Goal: Task Accomplishment & Management: Manage account settings

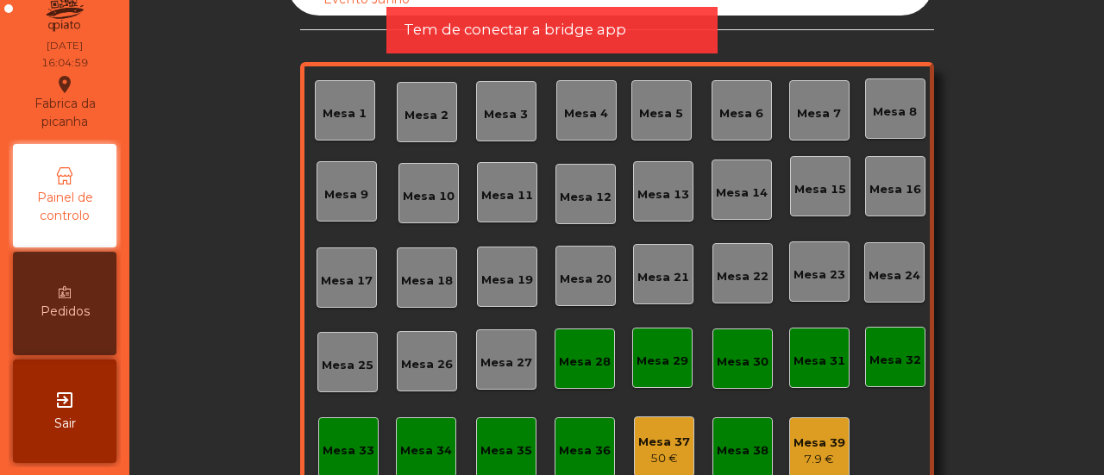
scroll to position [203, 0]
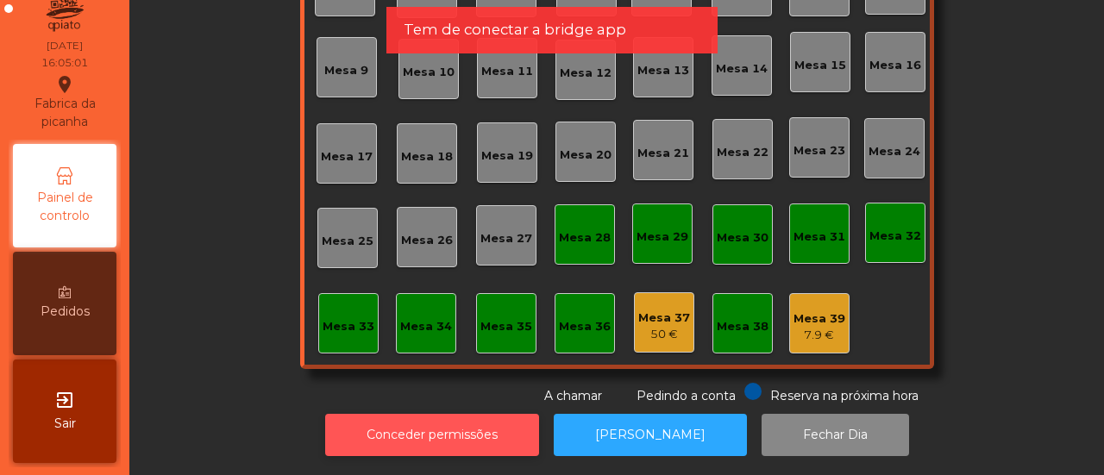
click at [491, 418] on button "Conceder permissões" at bounding box center [432, 435] width 214 height 42
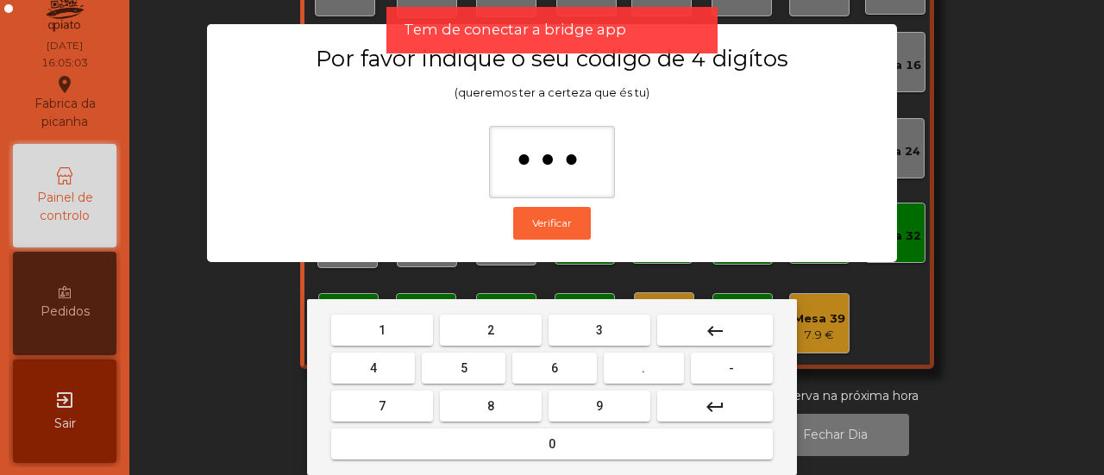
type input "****"
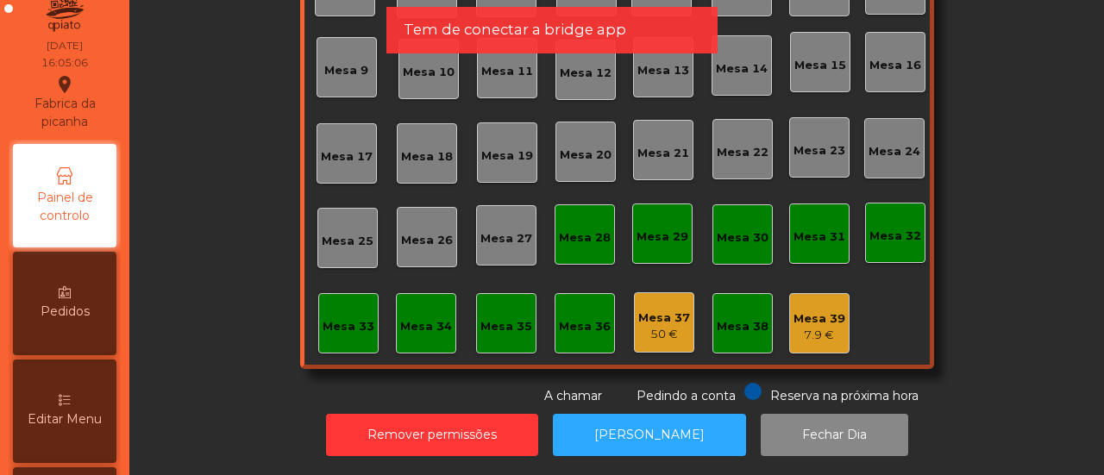
click at [56, 384] on div "Editar Menu" at bounding box center [64, 411] width 103 height 103
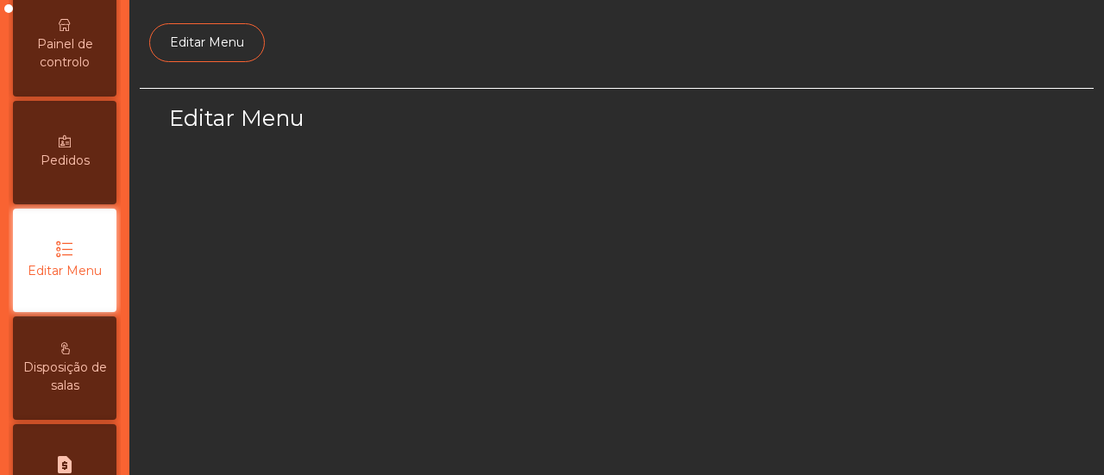
scroll to position [206, 0]
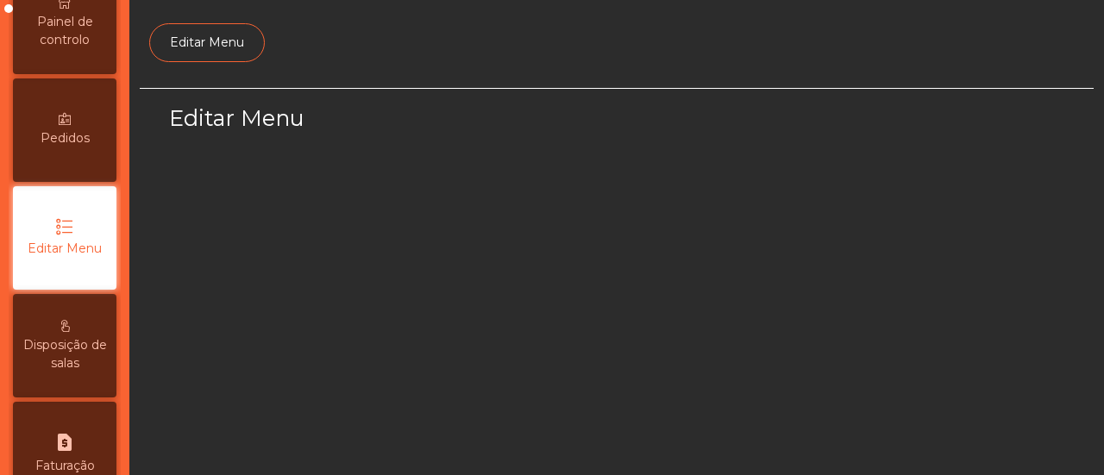
select select "*"
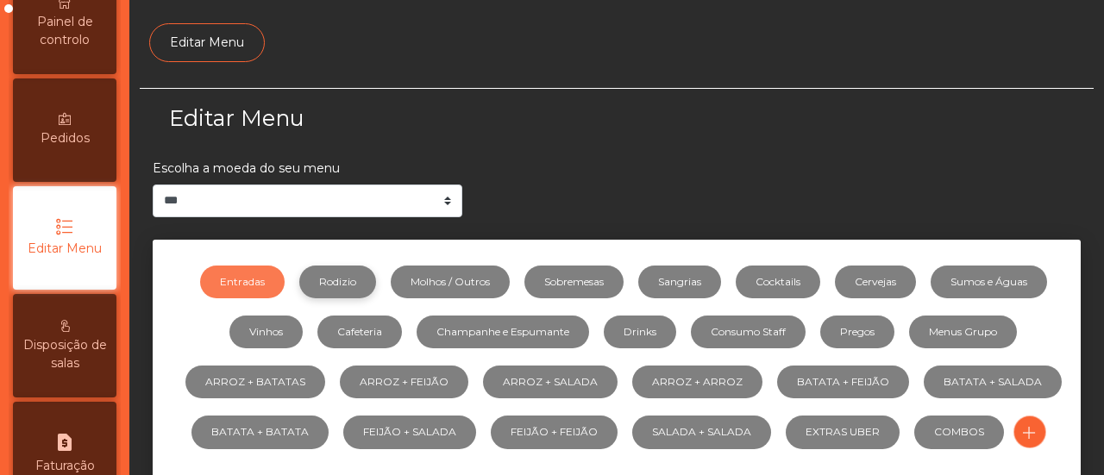
click at [350, 285] on link "Rodizio" at bounding box center [337, 282] width 77 height 33
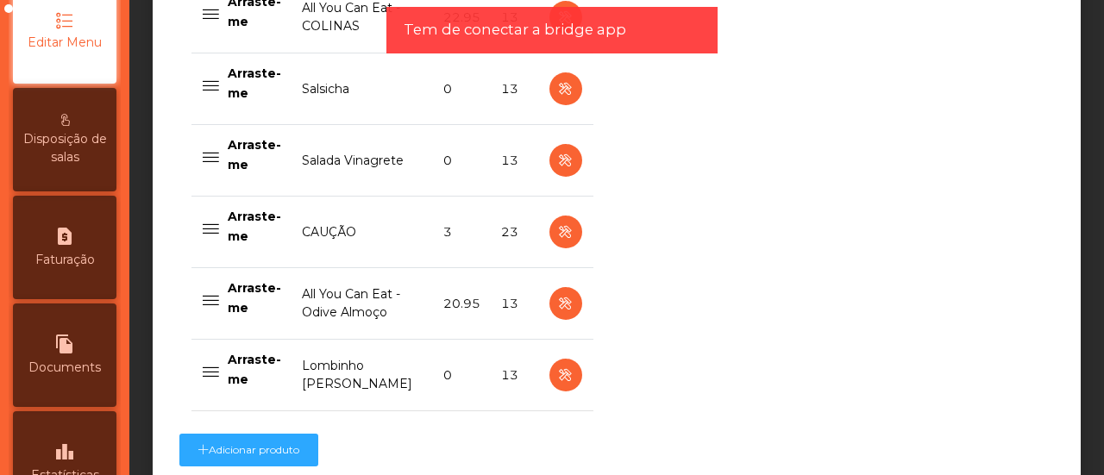
scroll to position [1493, 0]
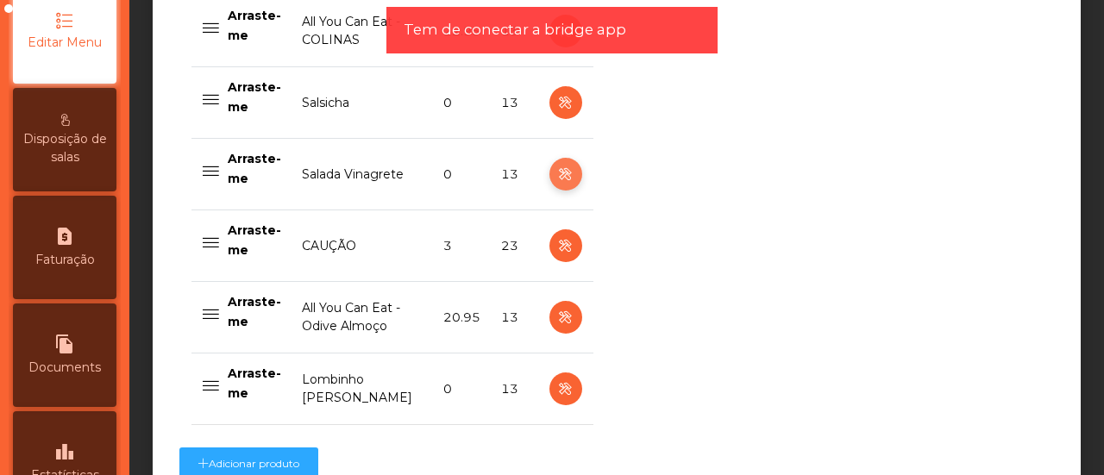
click at [562, 158] on button "button" at bounding box center [565, 174] width 33 height 33
select select "**"
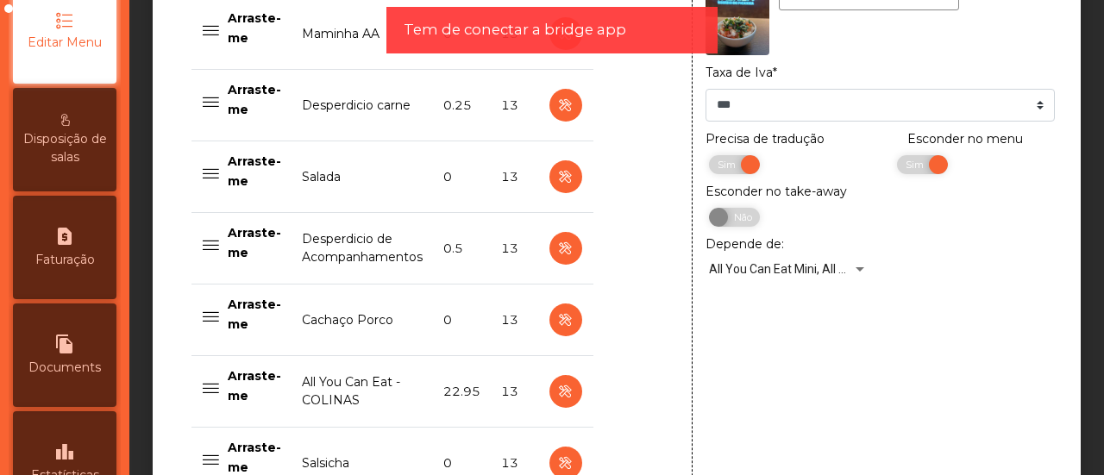
scroll to position [1114, 0]
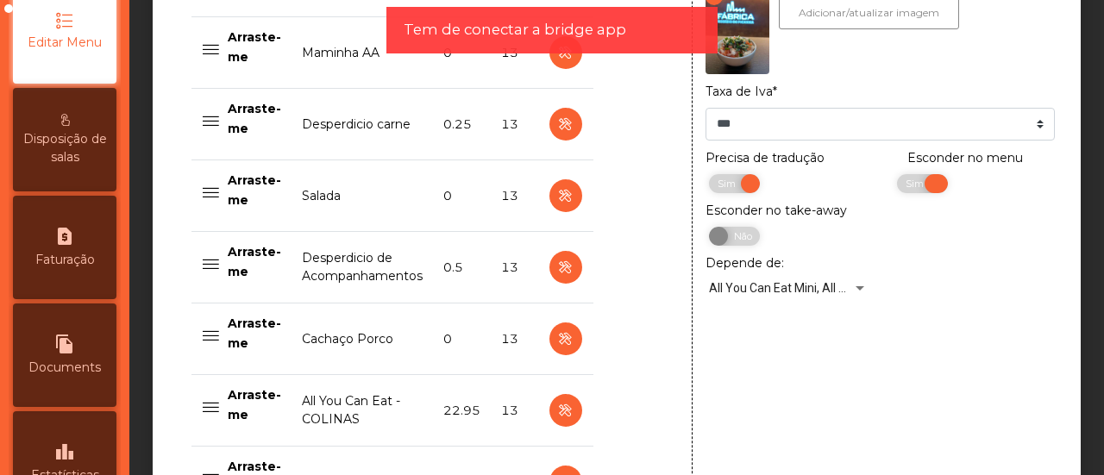
click at [912, 185] on span "Sim" at bounding box center [916, 183] width 43 height 19
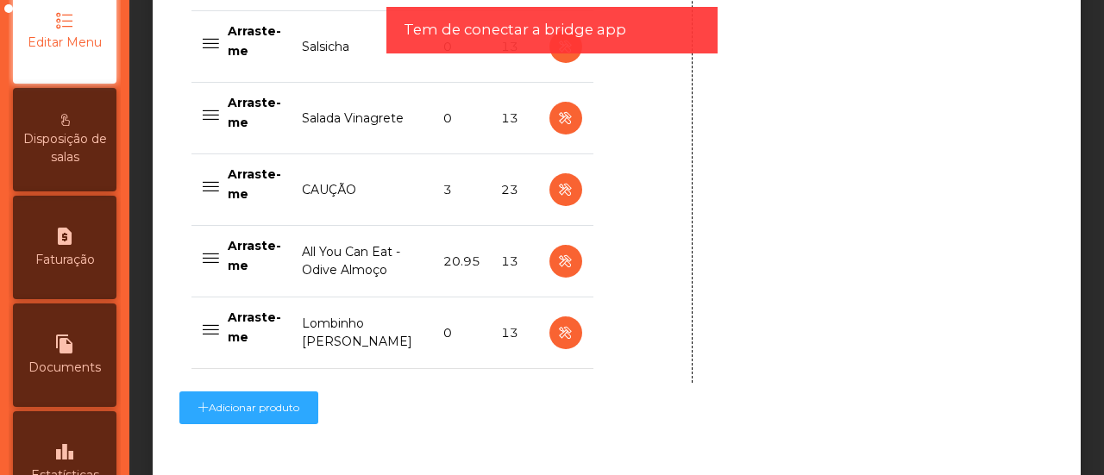
scroll to position [1652, 0]
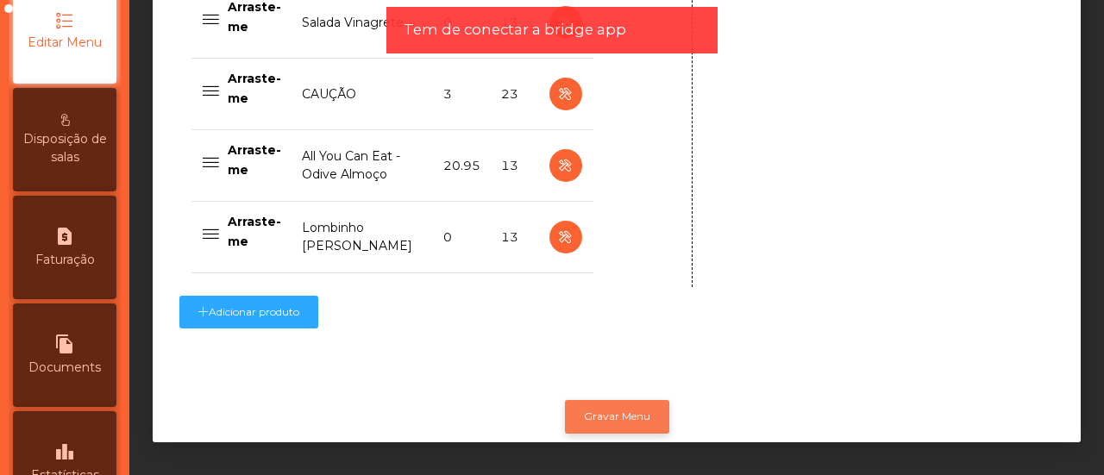
click at [586, 417] on button "Gravar Menu" at bounding box center [617, 416] width 104 height 33
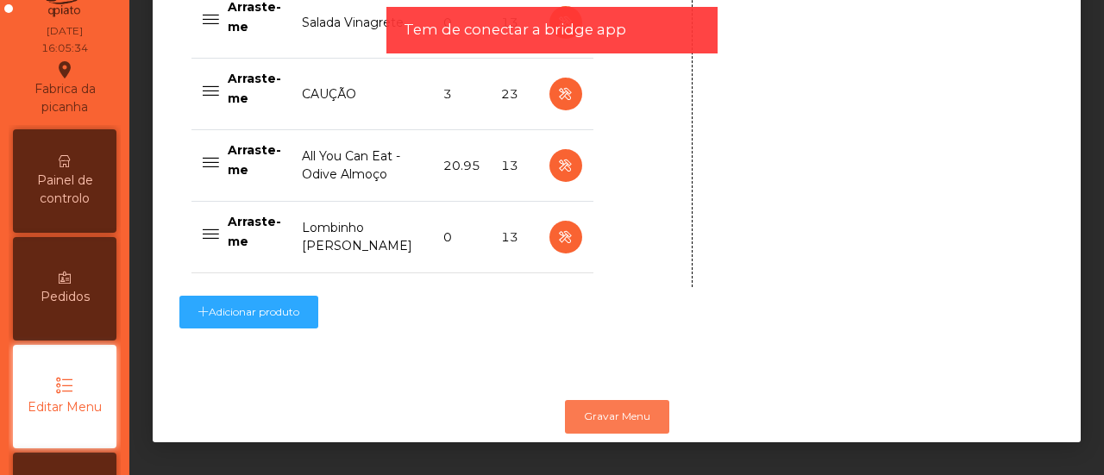
scroll to position [0, 0]
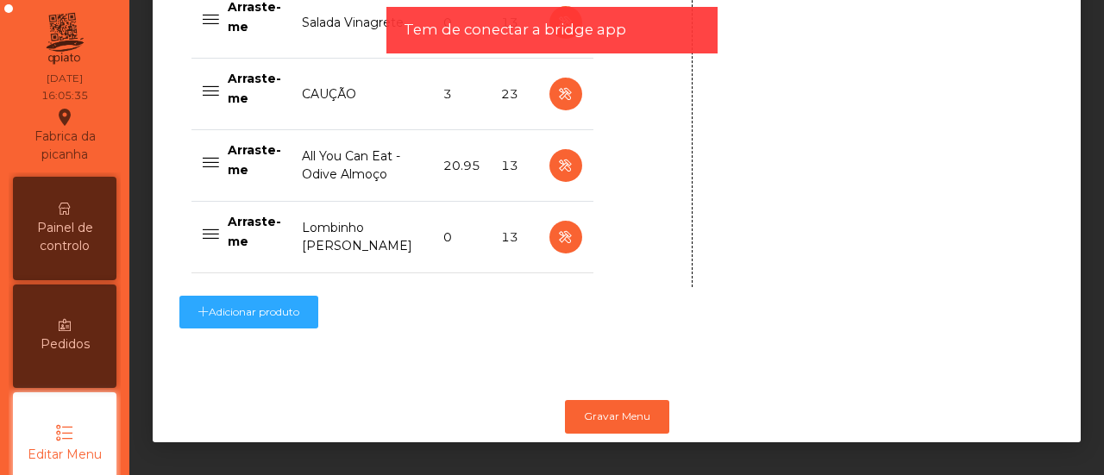
click at [88, 228] on span "Painel de controlo" at bounding box center [64, 237] width 95 height 36
